Goal: Entertainment & Leisure: Browse casually

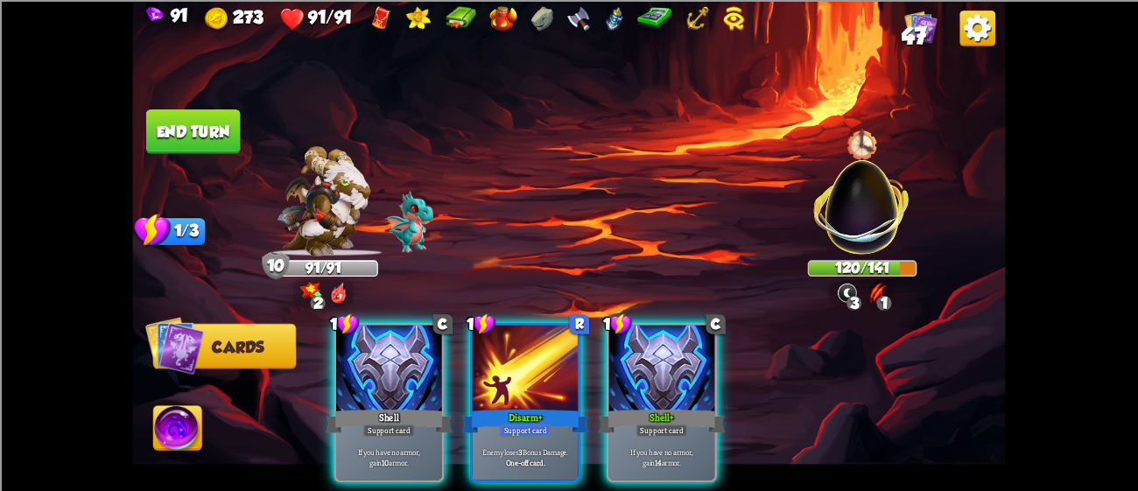
click at [144, 120] on img at bounding box center [568, 245] width 873 height 491
click at [151, 123] on button "End turn" at bounding box center [193, 131] width 95 height 45
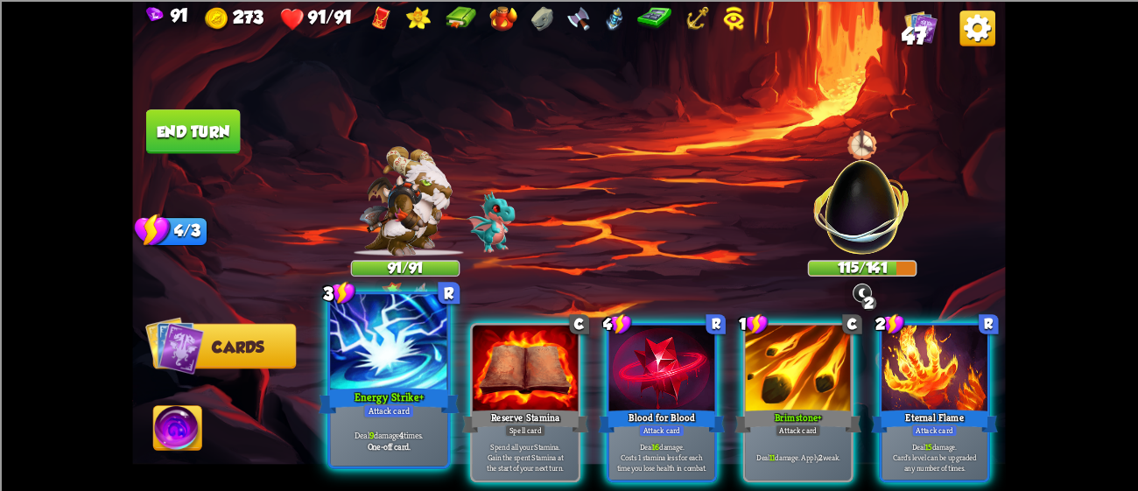
click at [381, 391] on div "Energy Strike+" at bounding box center [389, 400] width 141 height 32
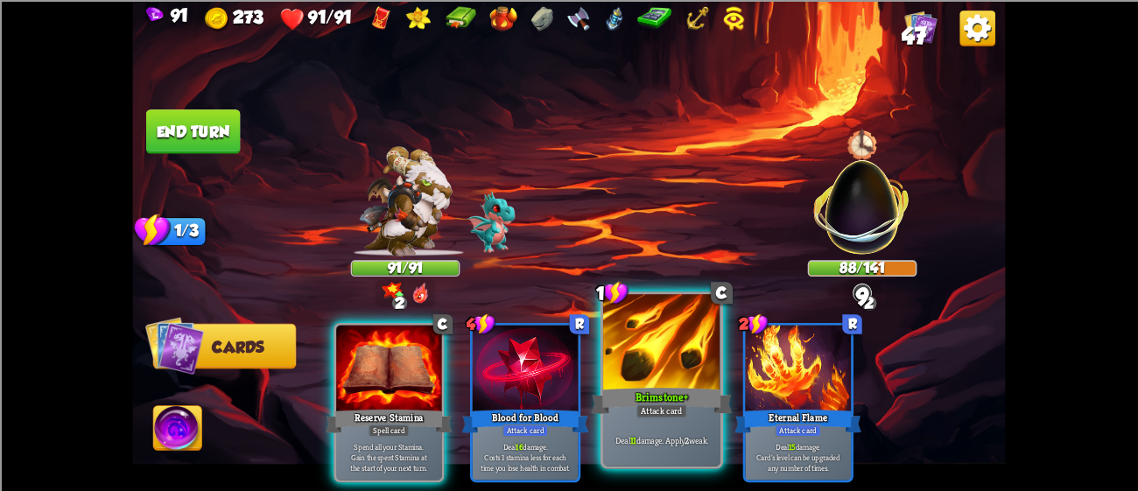
click at [651, 335] on div at bounding box center [661, 343] width 117 height 99
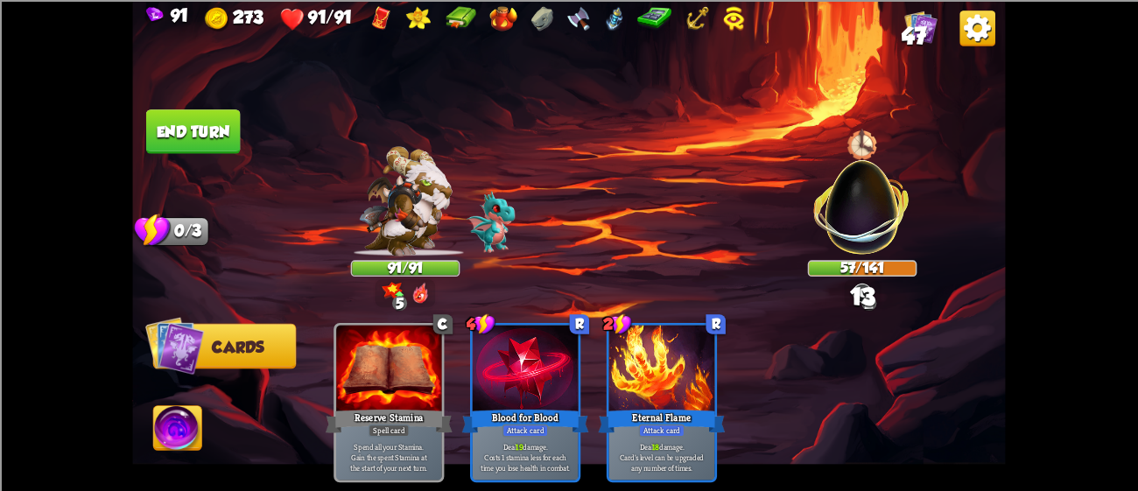
click at [152, 116] on button "End turn" at bounding box center [193, 131] width 95 height 45
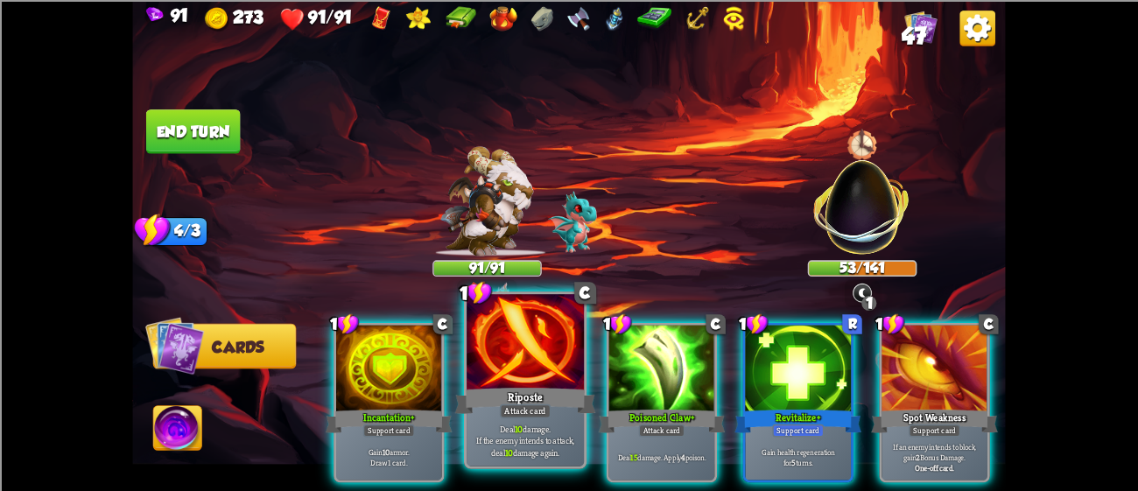
click at [490, 328] on div at bounding box center [525, 343] width 117 height 99
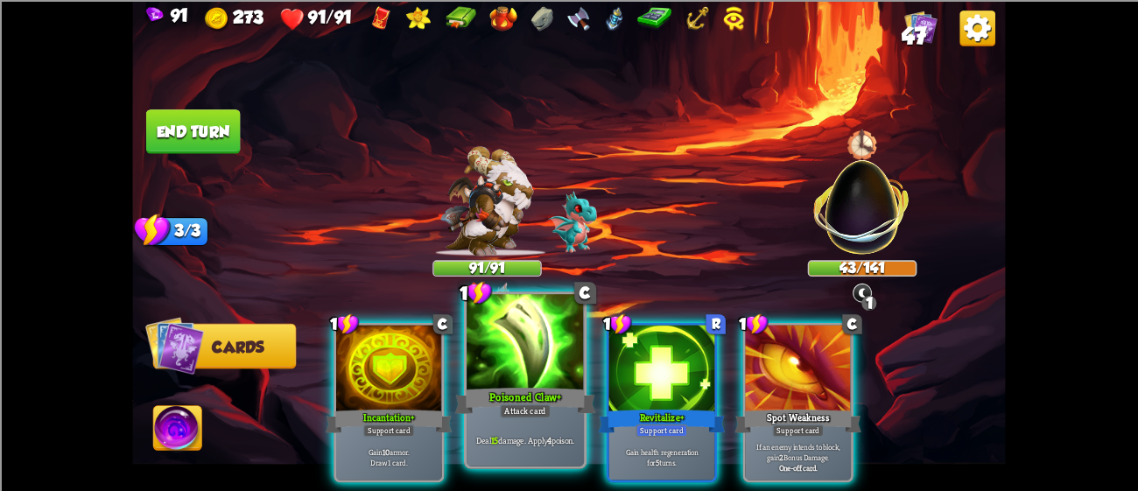
click at [532, 334] on div at bounding box center [525, 343] width 117 height 99
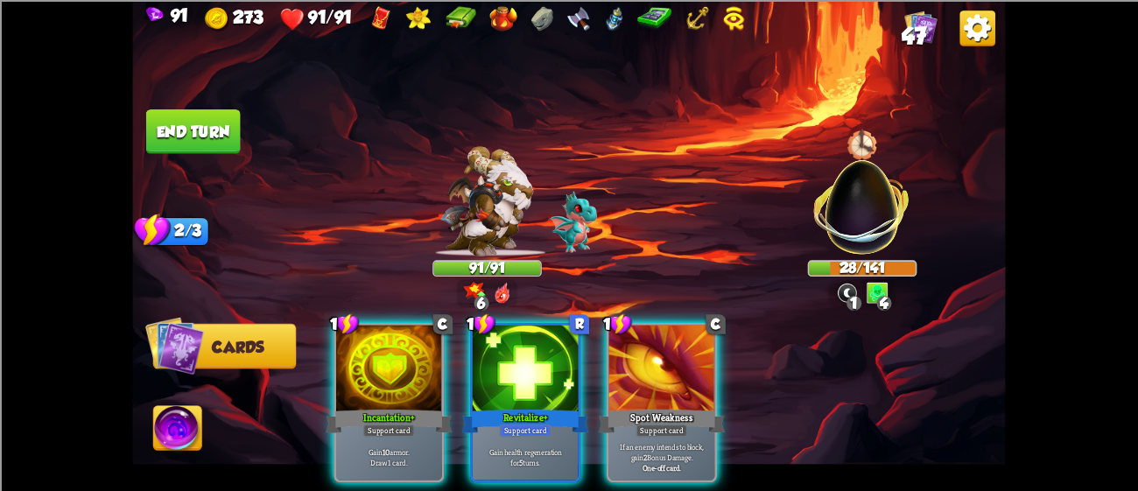
click at [194, 126] on button "End turn" at bounding box center [193, 131] width 95 height 45
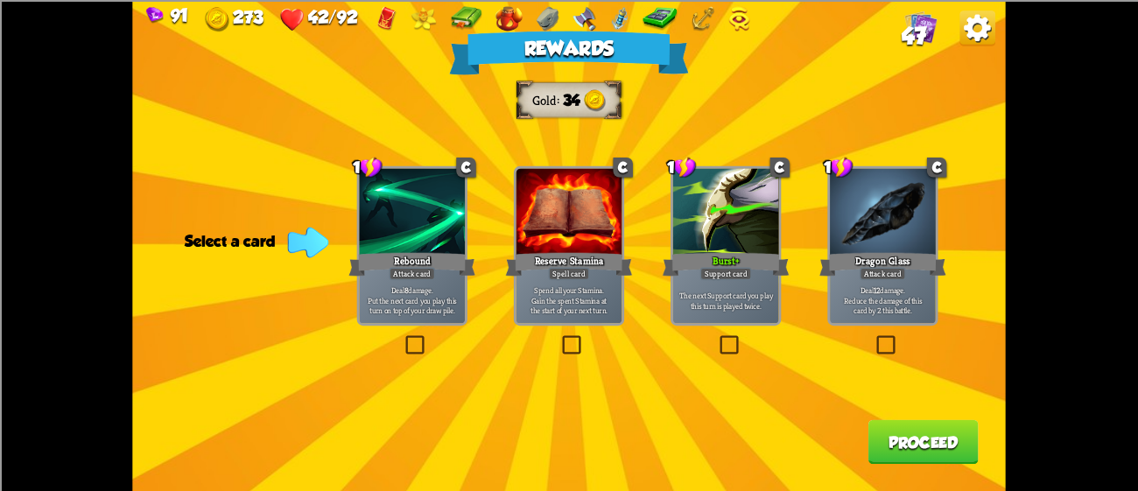
click at [428, 190] on div at bounding box center [412, 212] width 106 height 89
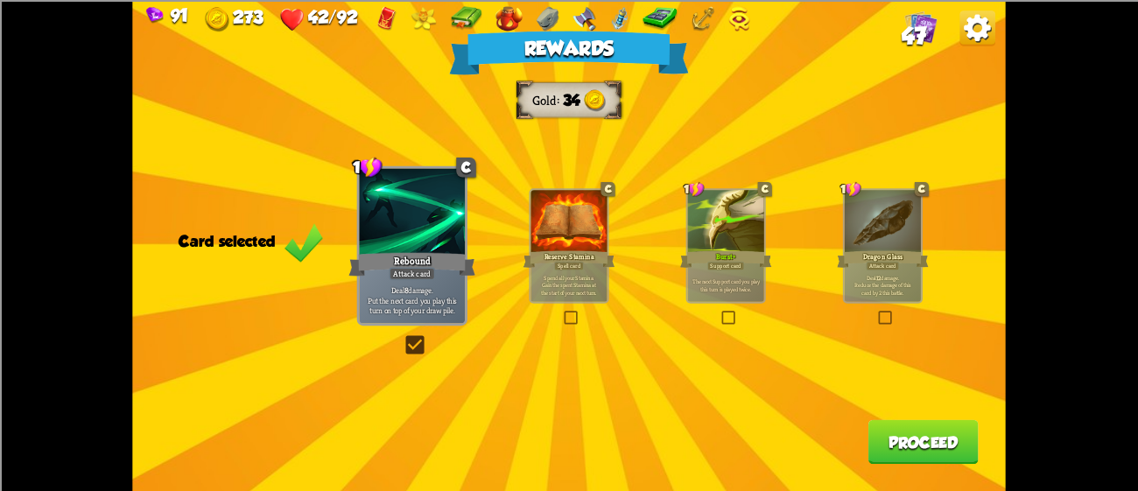
click at [428, 190] on div at bounding box center [412, 212] width 106 height 89
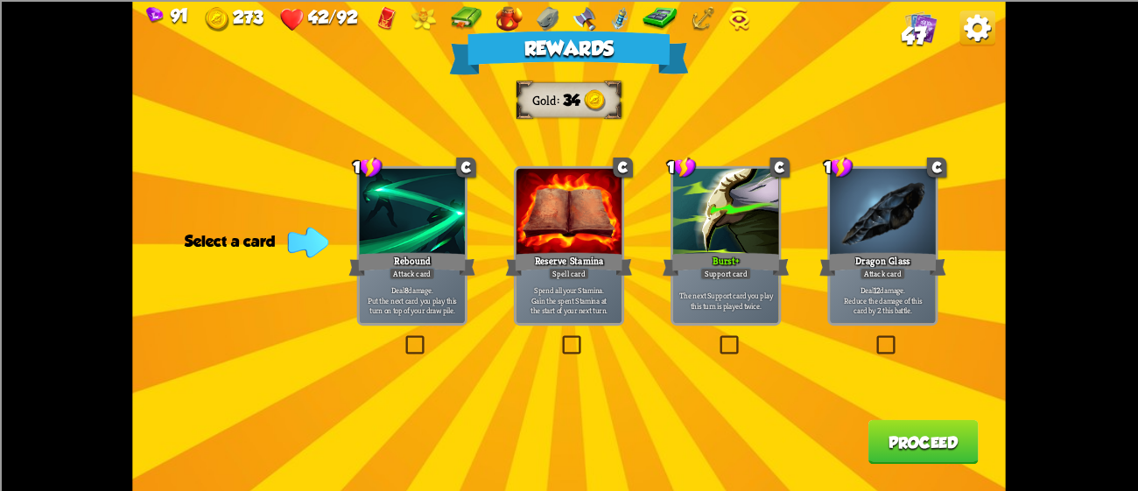
click at [428, 190] on div at bounding box center [412, 212] width 106 height 89
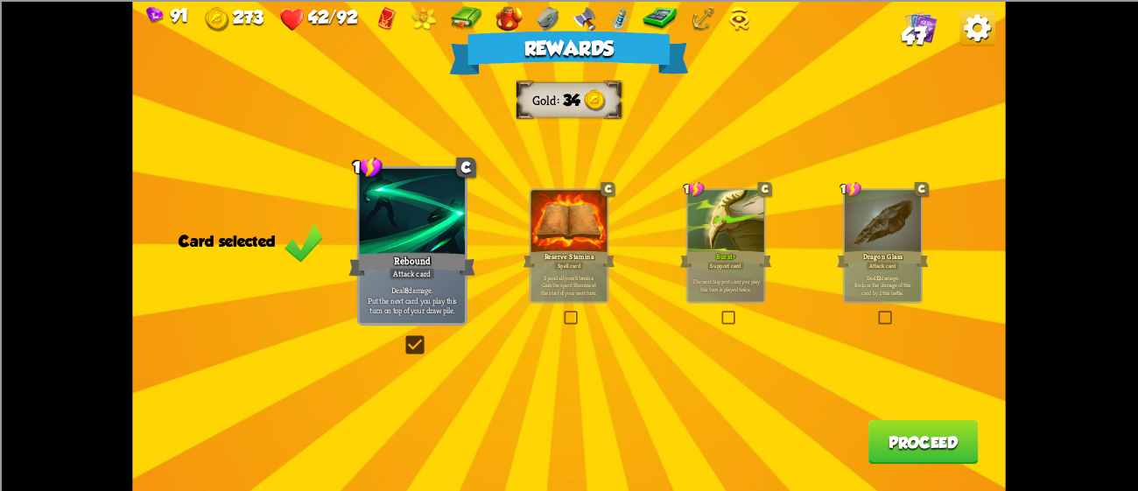
click at [835, 268] on div "Rewards Gold 34 Card selected 1 C Rebound Attack card Deal 8 damage. Put the ne…" at bounding box center [568, 245] width 873 height 491
click at [886, 453] on button "Proceed" at bounding box center [924, 441] width 110 height 45
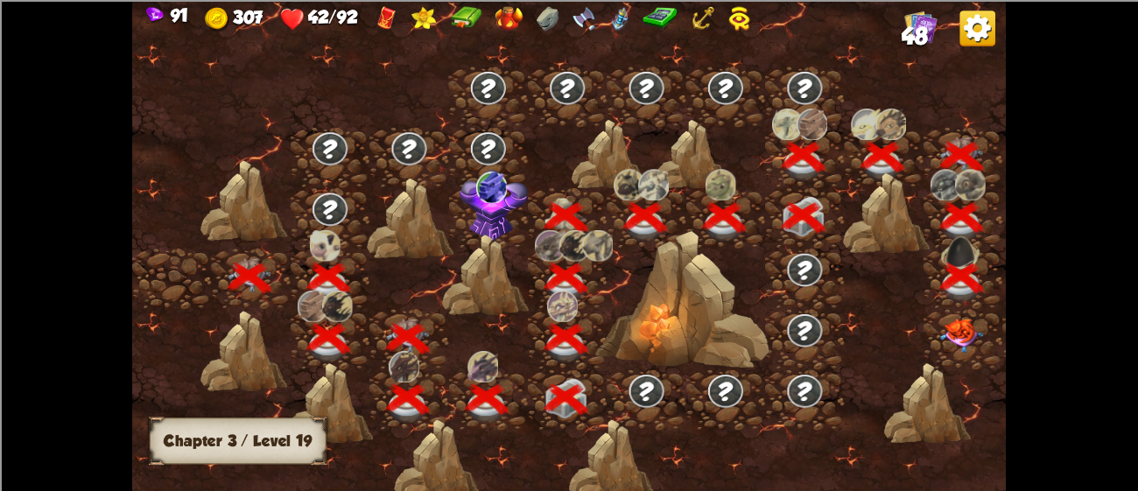
scroll to position [0, 265]
